Goal: Check status: Check status

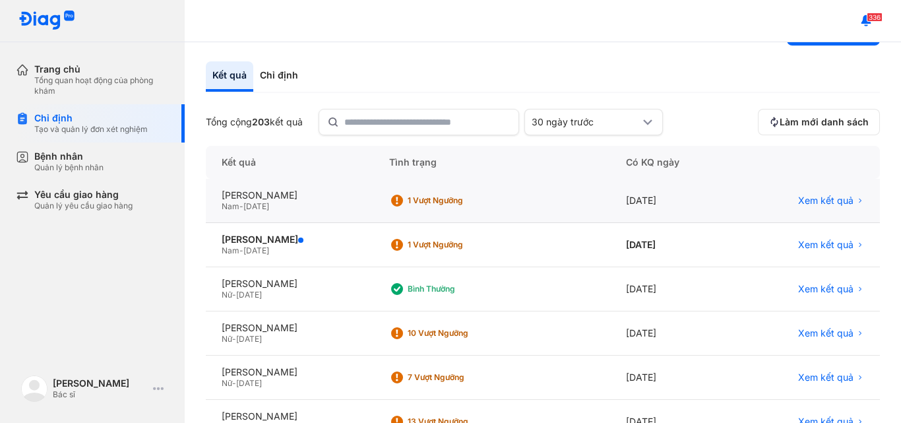
scroll to position [66, 0]
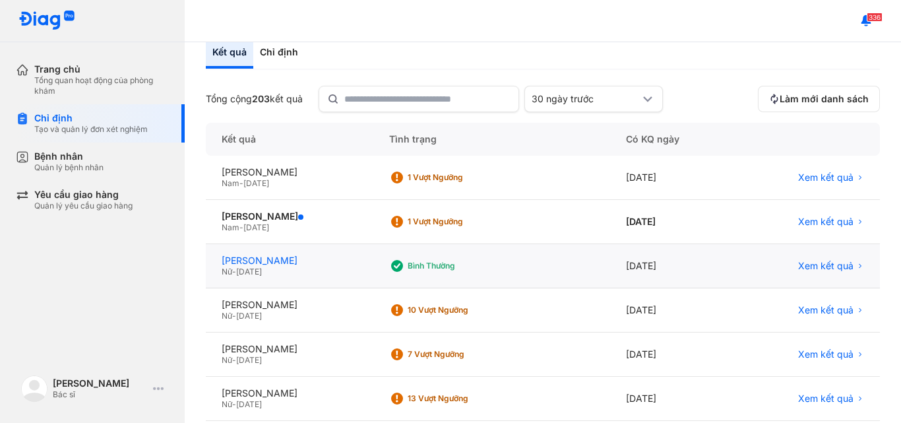
click at [291, 261] on div "[PERSON_NAME]" at bounding box center [290, 261] width 136 height 12
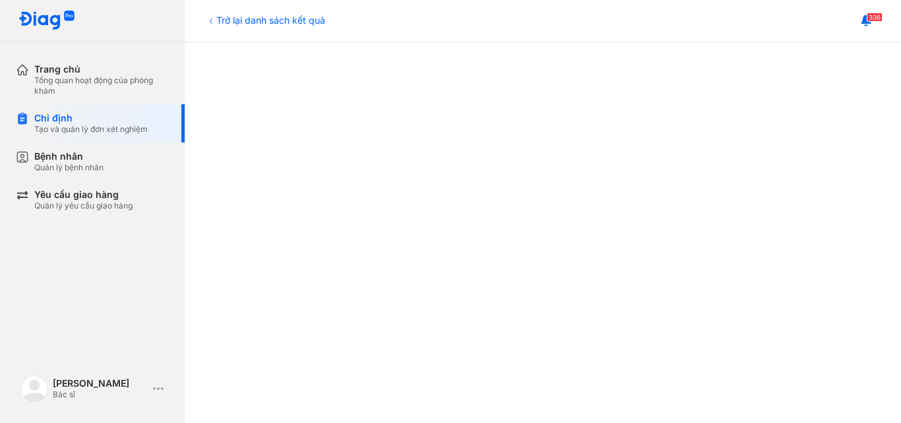
scroll to position [396, 0]
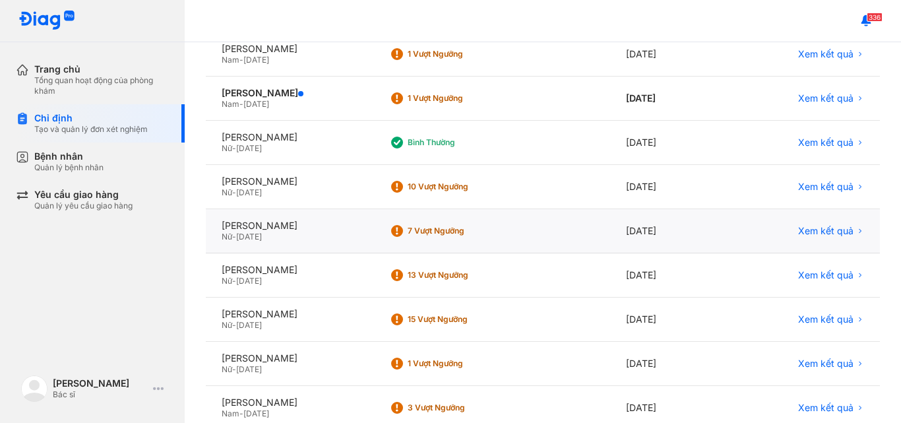
scroll to position [198, 0]
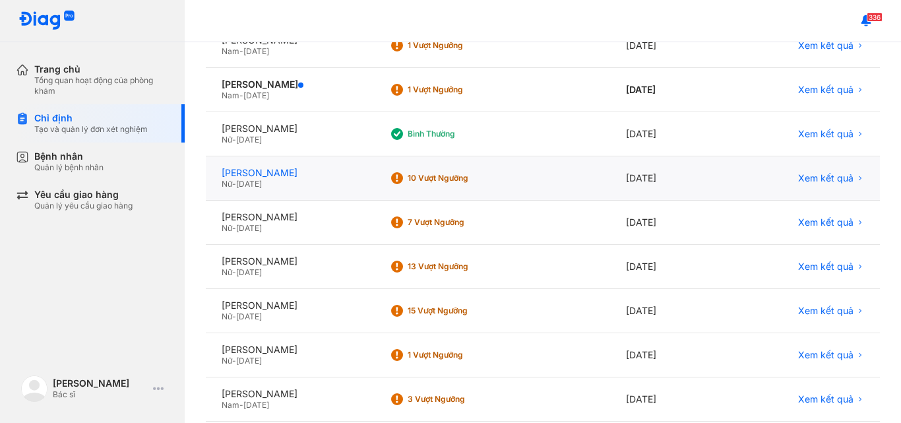
click at [288, 170] on div "[PERSON_NAME]" at bounding box center [290, 173] width 136 height 12
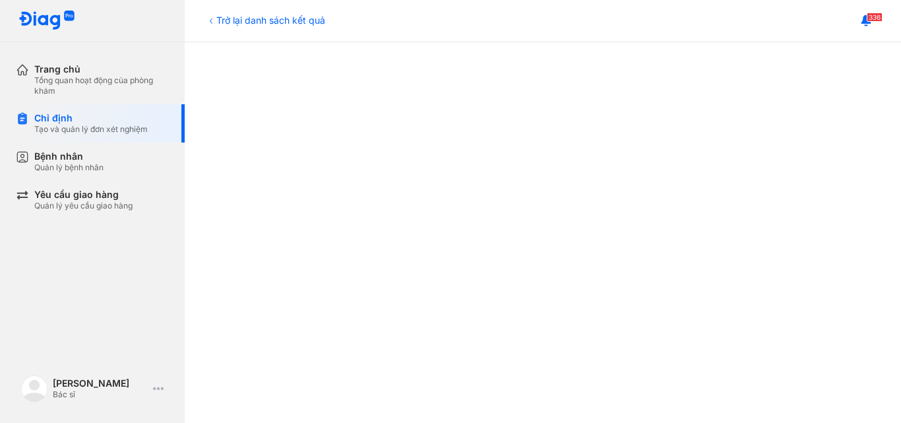
scroll to position [462, 0]
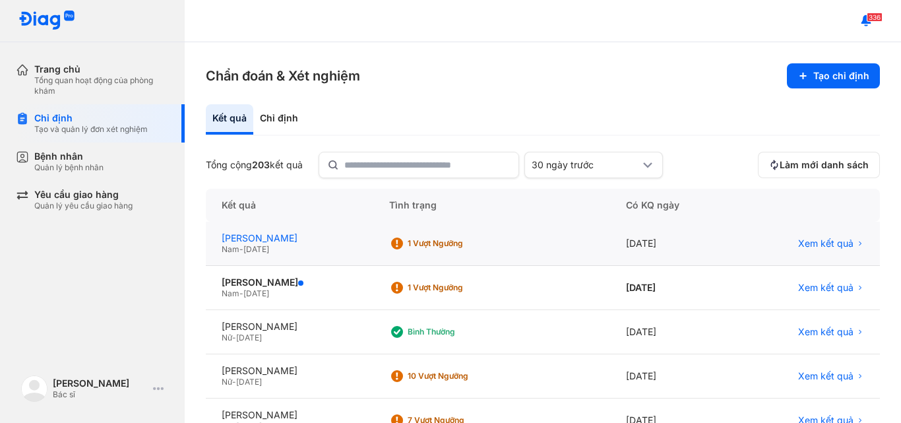
click at [283, 235] on div "[PERSON_NAME]" at bounding box center [290, 238] width 136 height 12
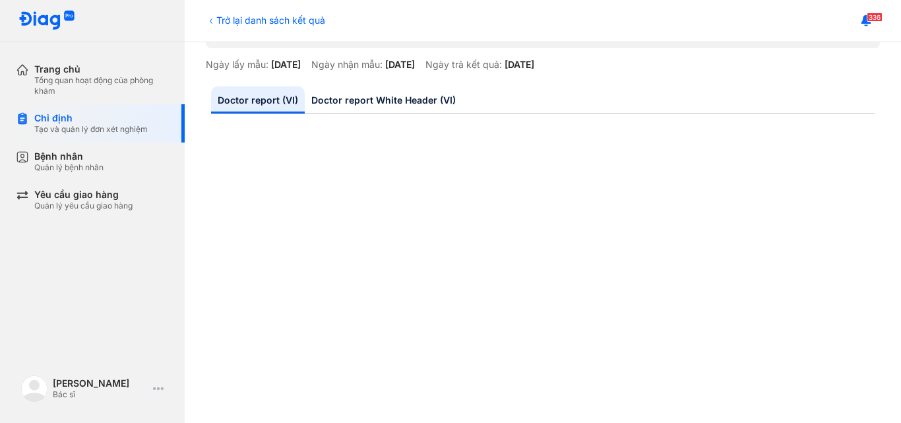
scroll to position [198, 0]
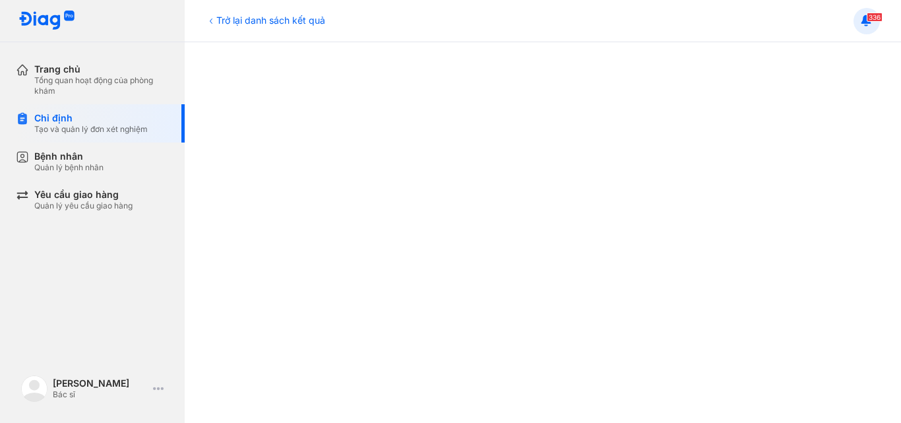
click at [874, 21] on span "336" at bounding box center [875, 17] width 16 height 9
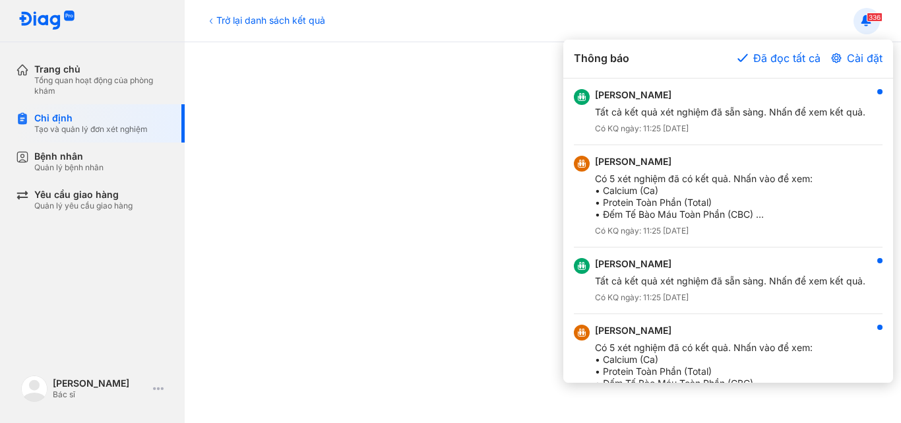
click at [865, 23] on div at bounding box center [450, 211] width 901 height 423
